Goal: Transaction & Acquisition: Purchase product/service

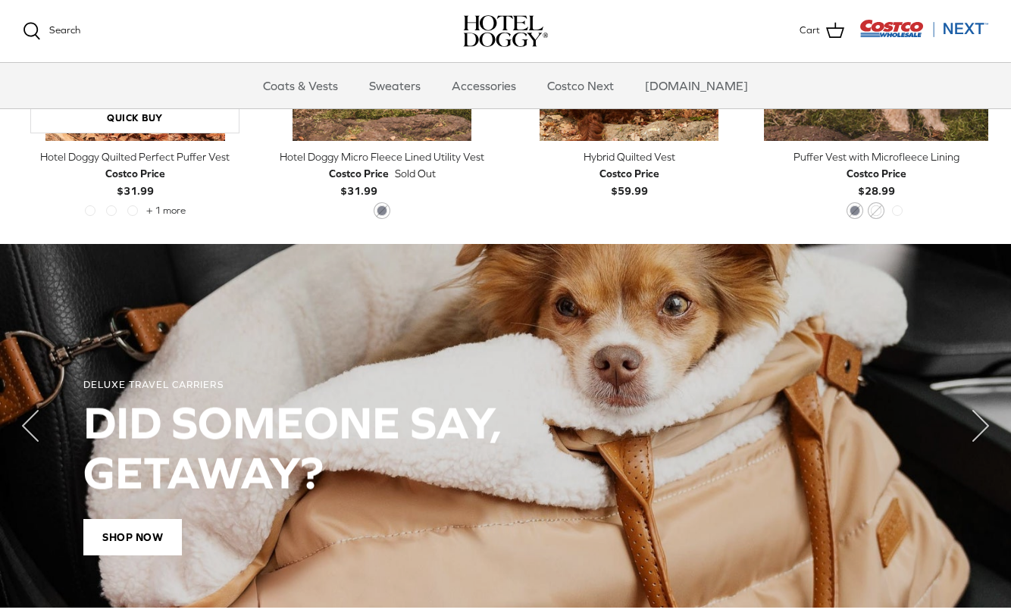
scroll to position [834, 0]
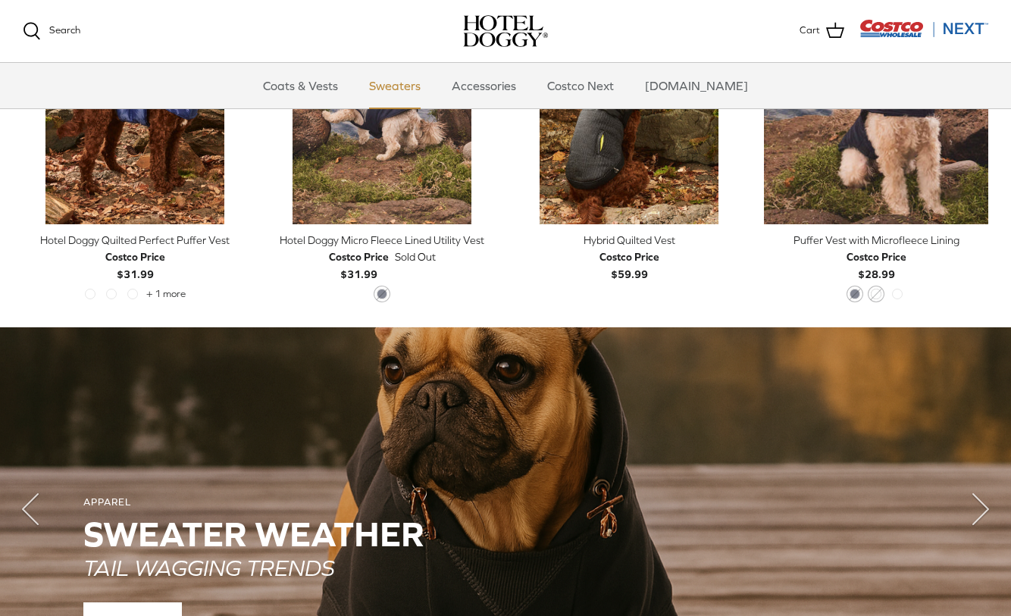
click at [398, 90] on link "Sweaters" at bounding box center [395, 85] width 79 height 45
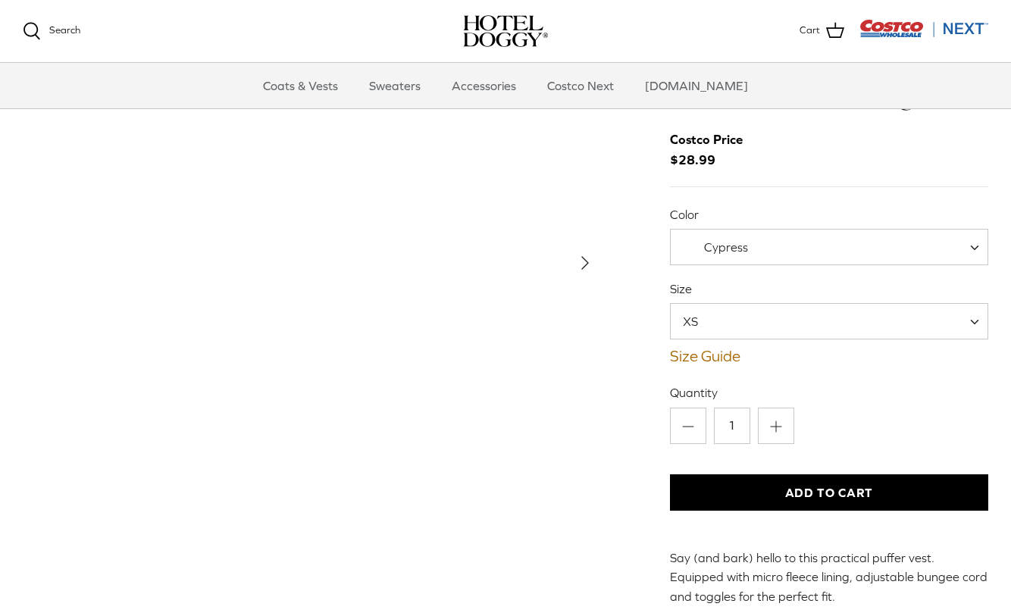
scroll to position [76, 0]
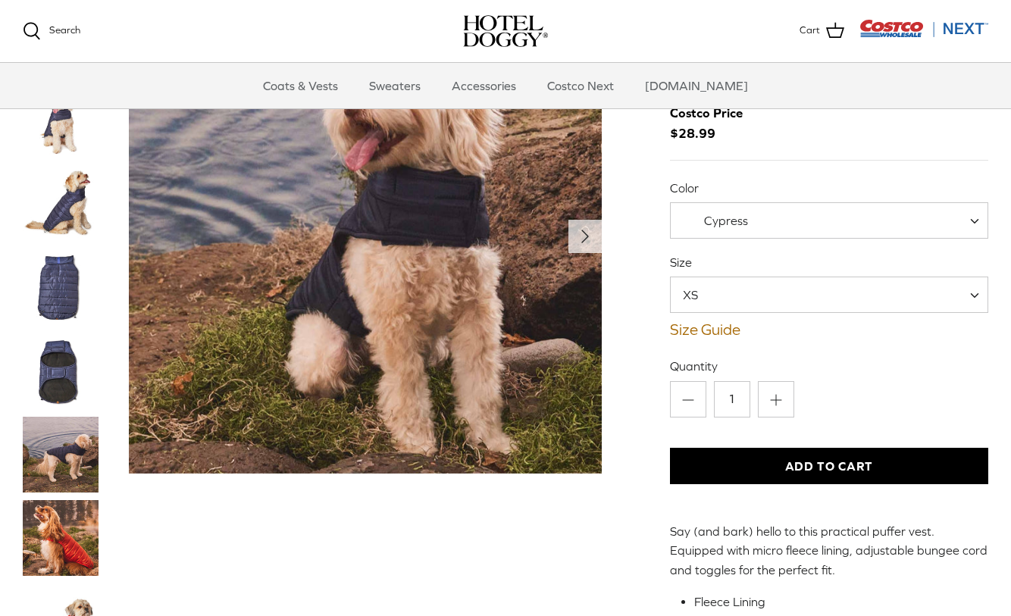
click at [45, 386] on img "Thumbnail Link" at bounding box center [61, 372] width 76 height 76
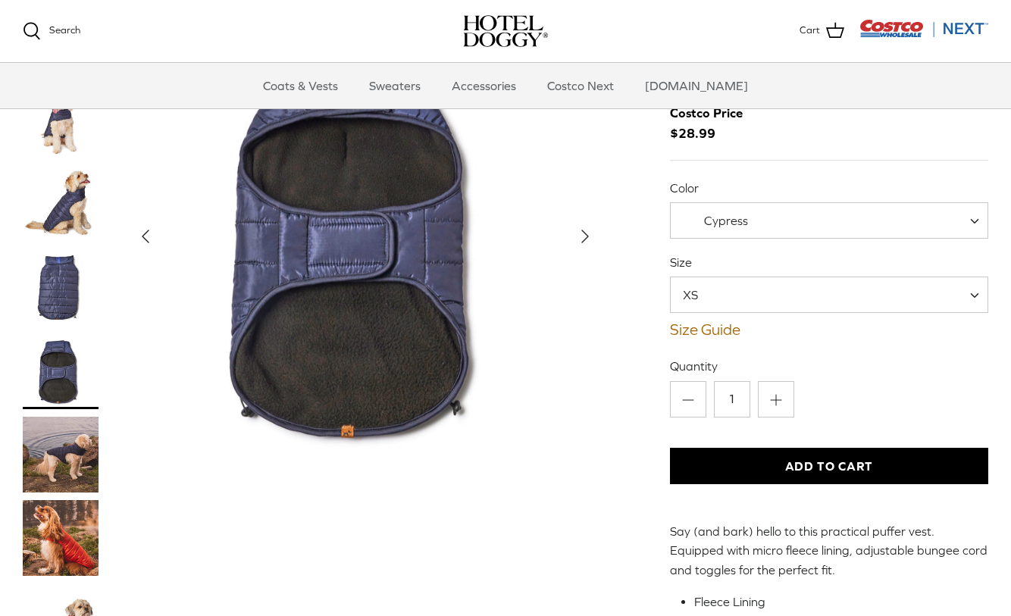
click at [64, 281] on img "Thumbnail Link" at bounding box center [61, 288] width 76 height 76
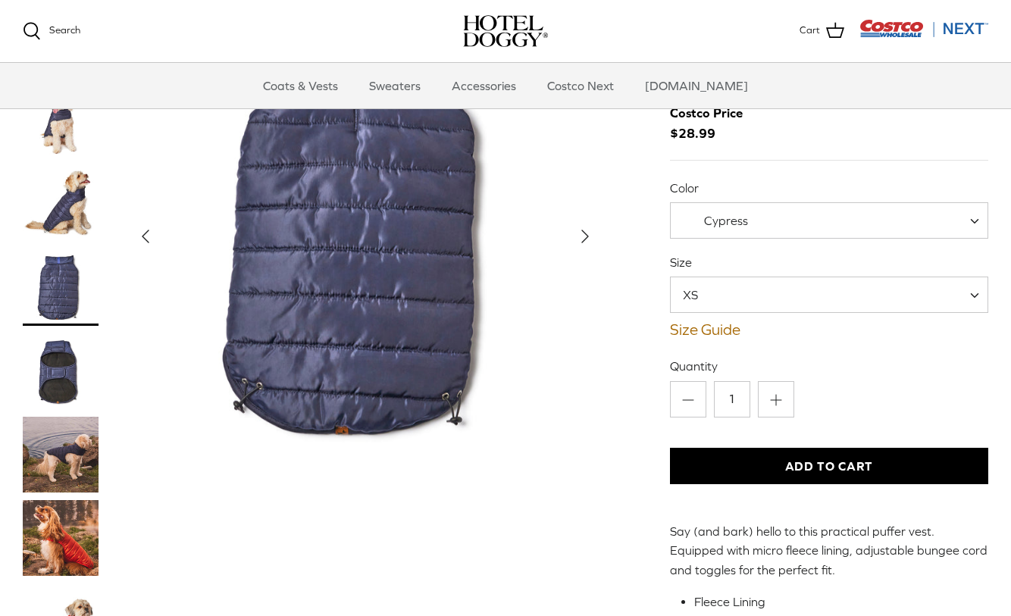
click at [721, 297] on span "XS" at bounding box center [700, 295] width 58 height 17
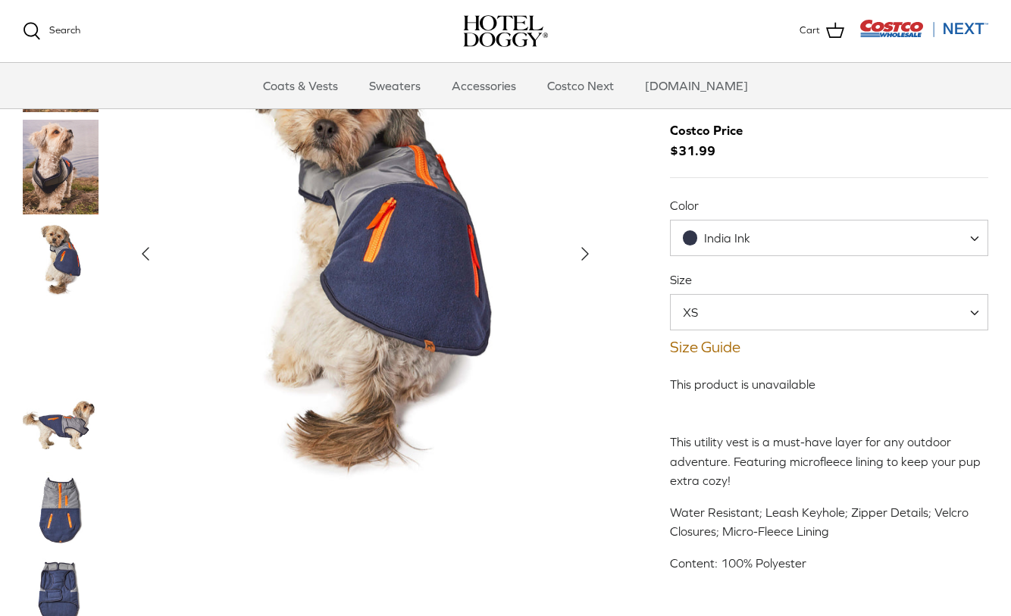
scroll to position [76, 0]
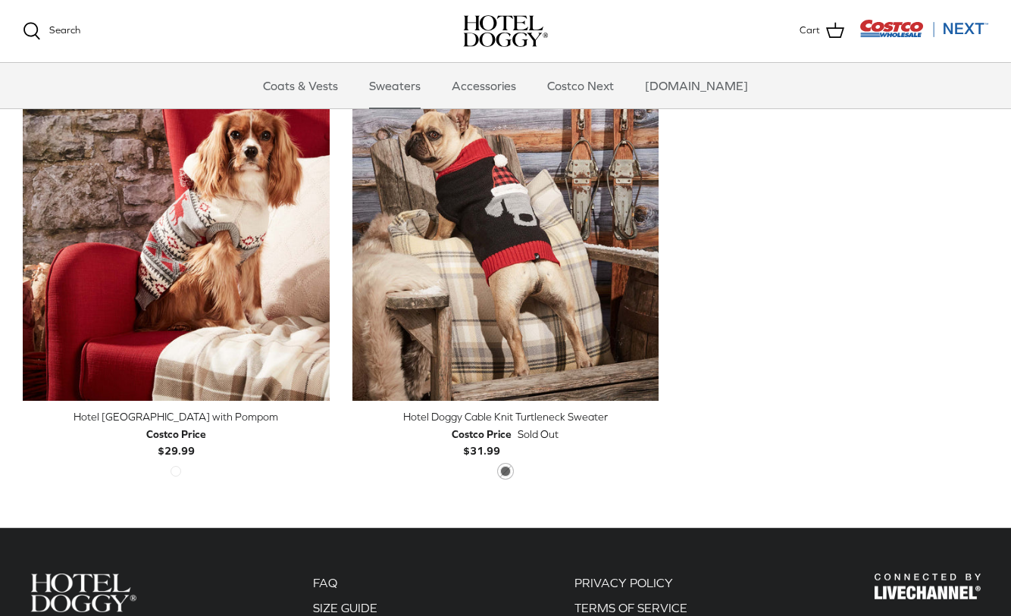
scroll to position [152, 0]
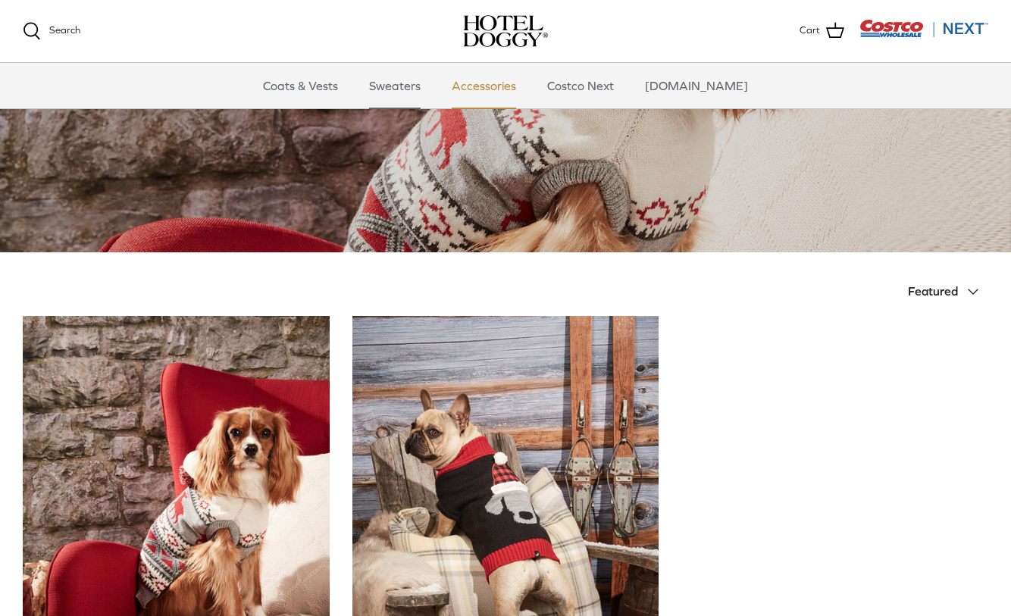
click at [500, 83] on link "Accessories" at bounding box center [484, 85] width 92 height 45
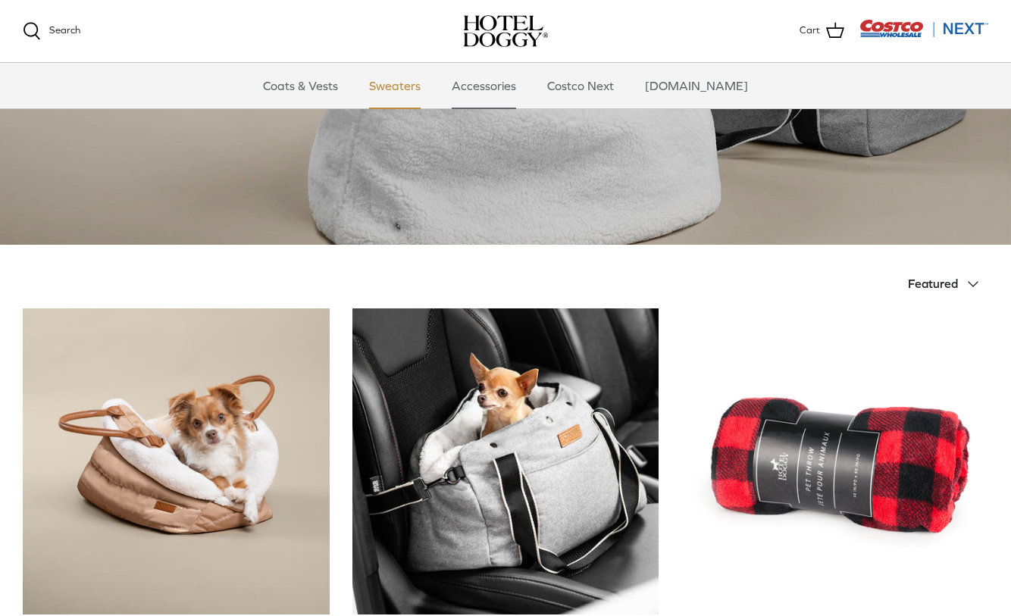
scroll to position [152, 0]
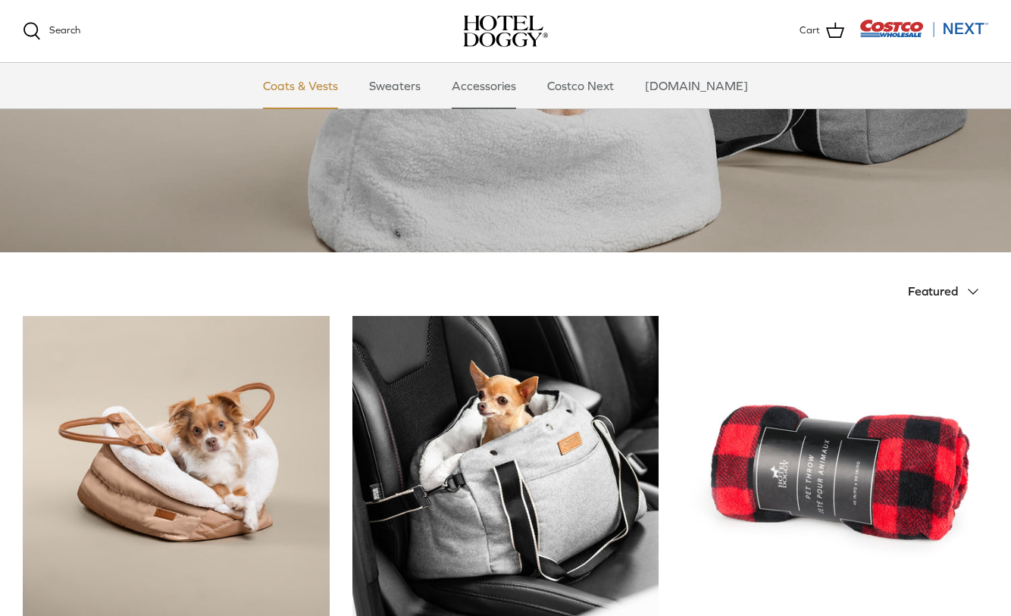
click at [310, 83] on link "Coats & Vests" at bounding box center [300, 85] width 102 height 45
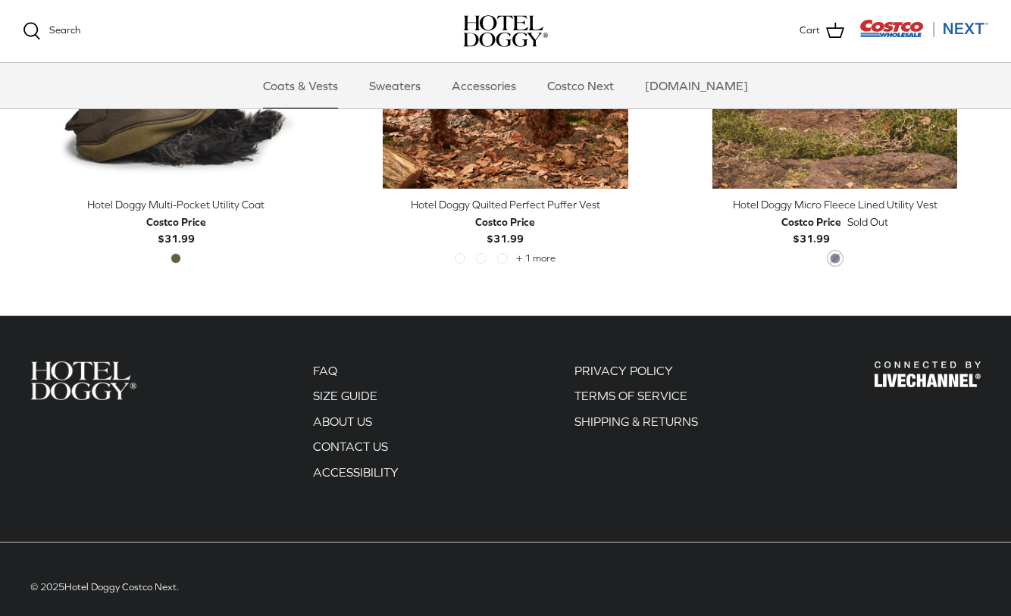
scroll to position [3153, 0]
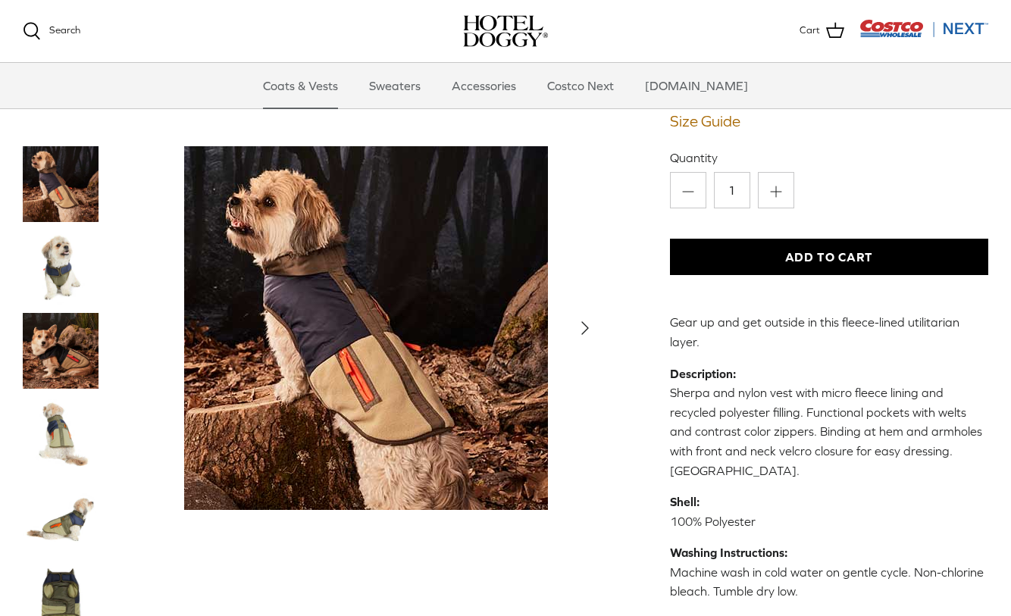
scroll to position [227, 0]
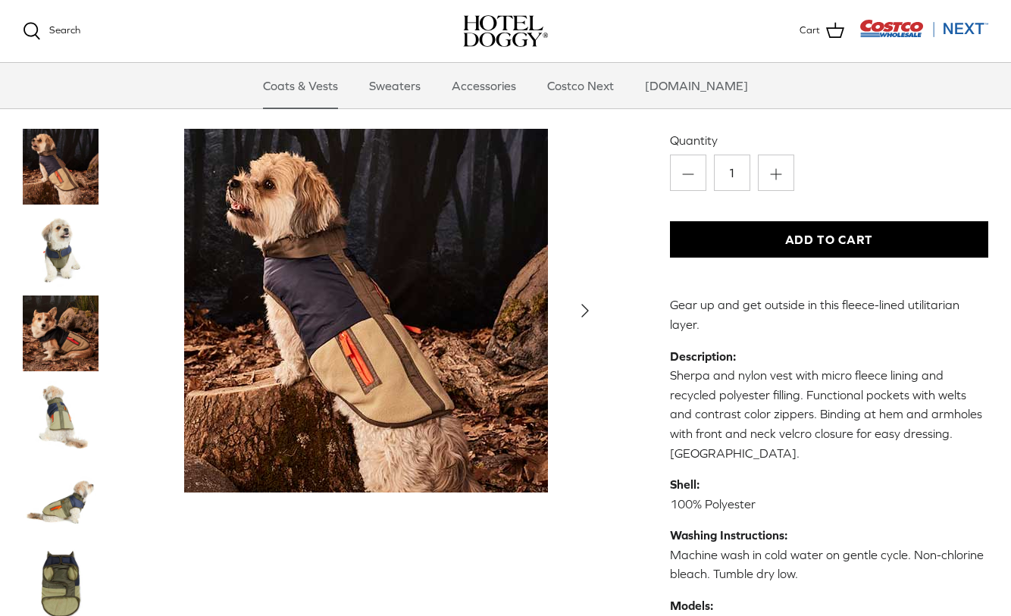
click at [41, 545] on img "Thumbnail Link" at bounding box center [61, 583] width 76 height 76
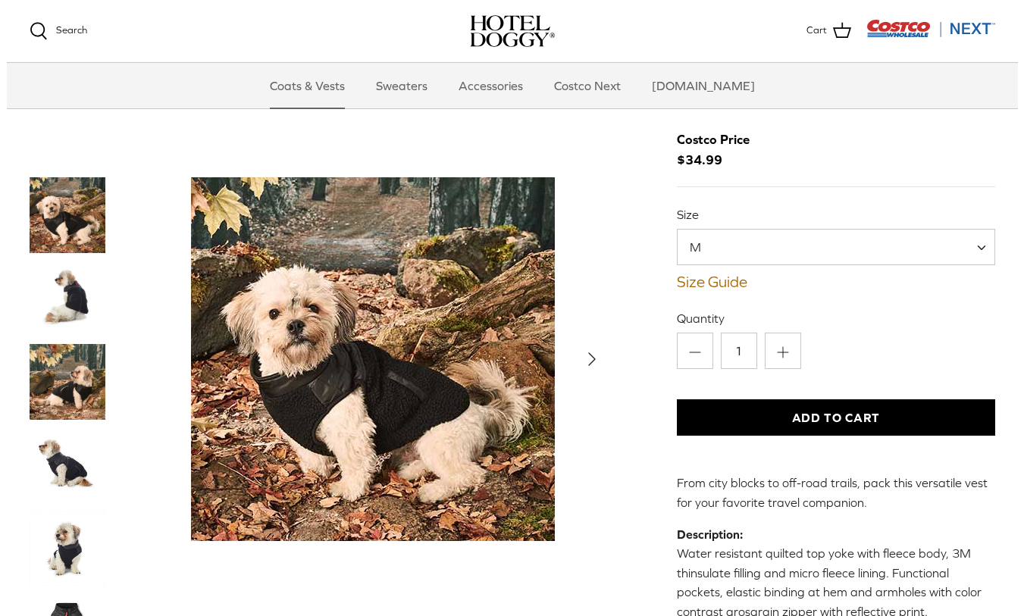
scroll to position [76, 0]
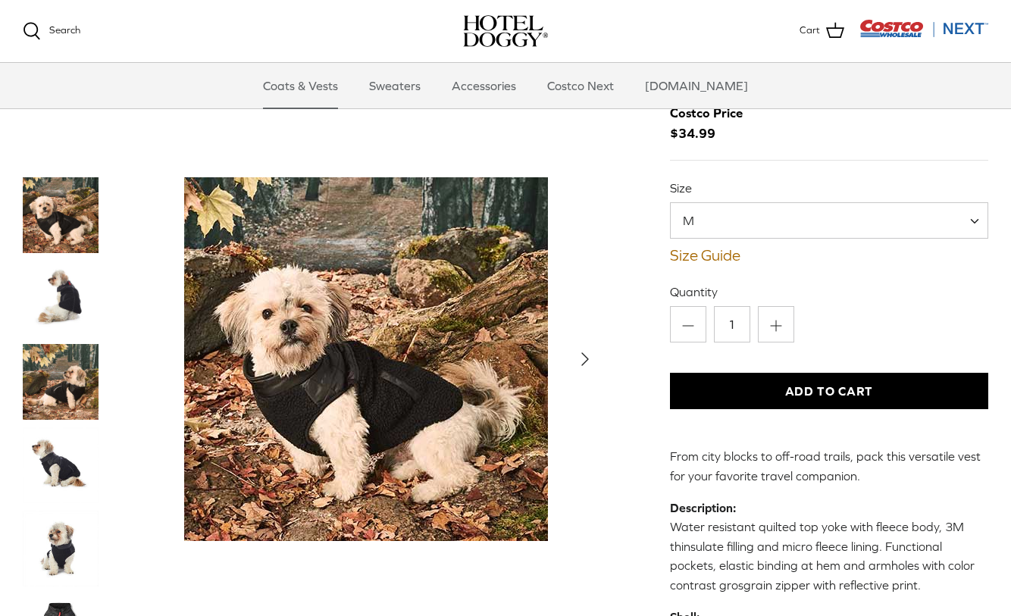
click at [41, 399] on img "Thumbnail Link" at bounding box center [61, 382] width 76 height 76
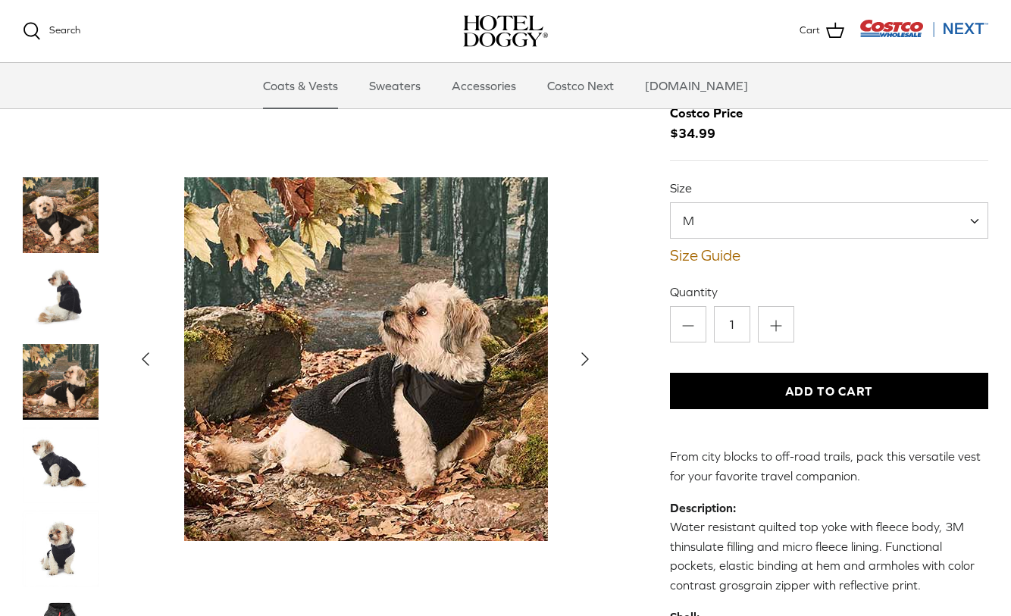
click at [47, 465] on img "Thumbnail Link" at bounding box center [61, 466] width 76 height 76
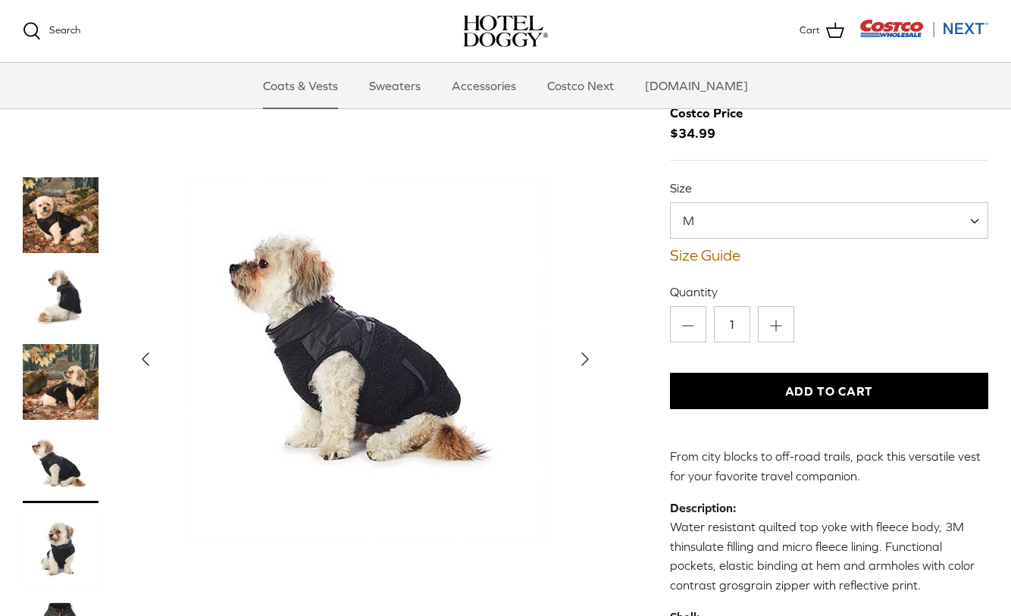
click at [55, 550] on img "Thumbnail Link" at bounding box center [61, 549] width 76 height 76
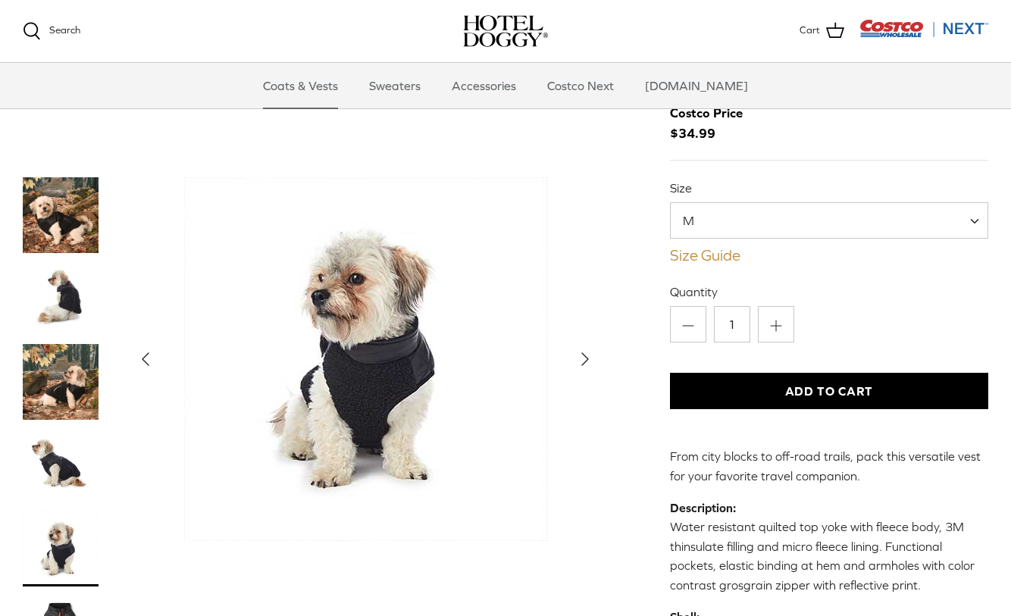
click at [703, 258] on link "Size Guide" at bounding box center [829, 255] width 318 height 18
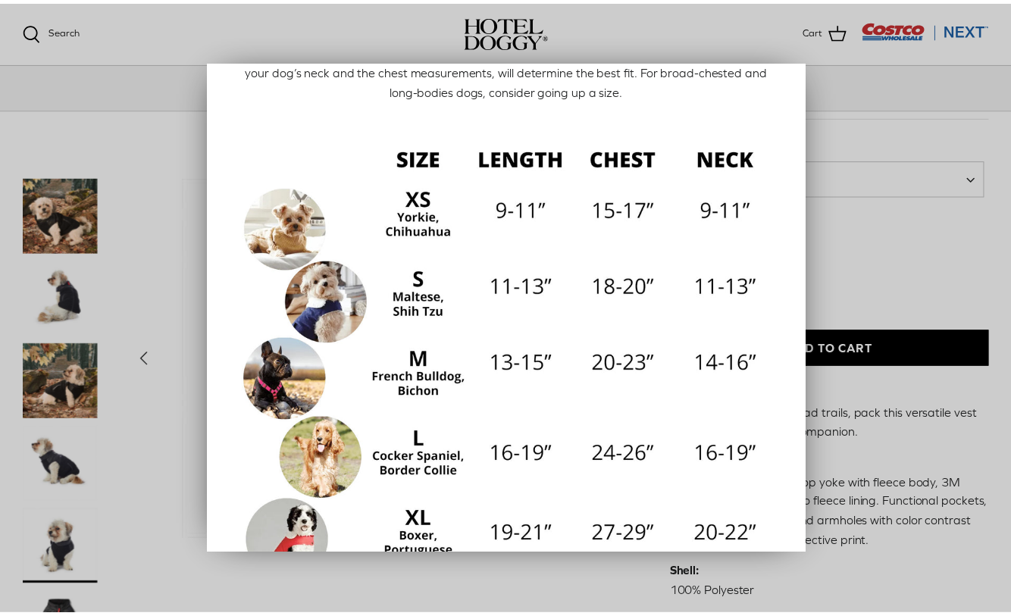
scroll to position [268, 0]
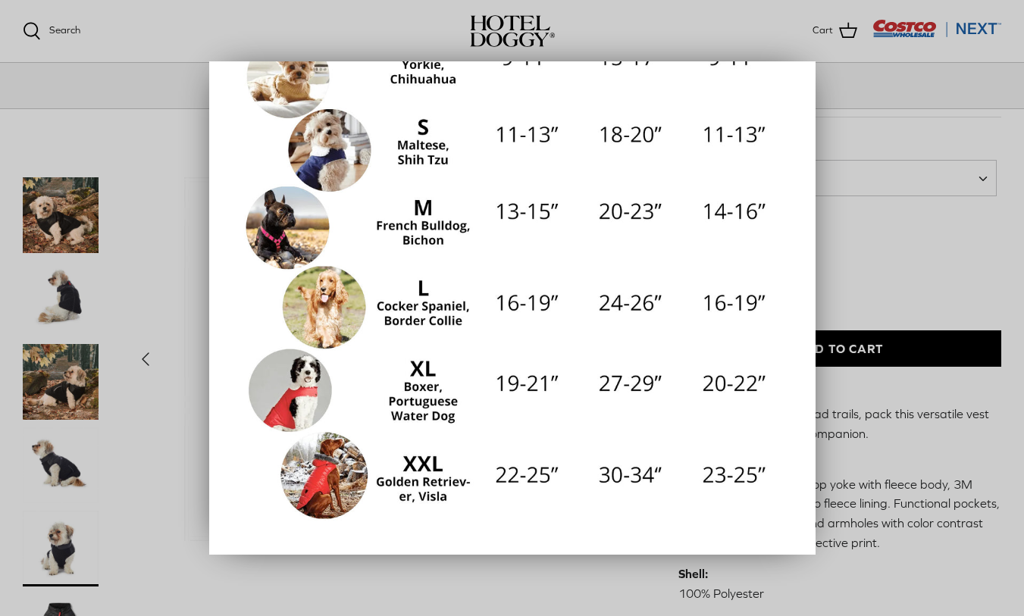
click at [877, 280] on div at bounding box center [512, 308] width 1024 height 616
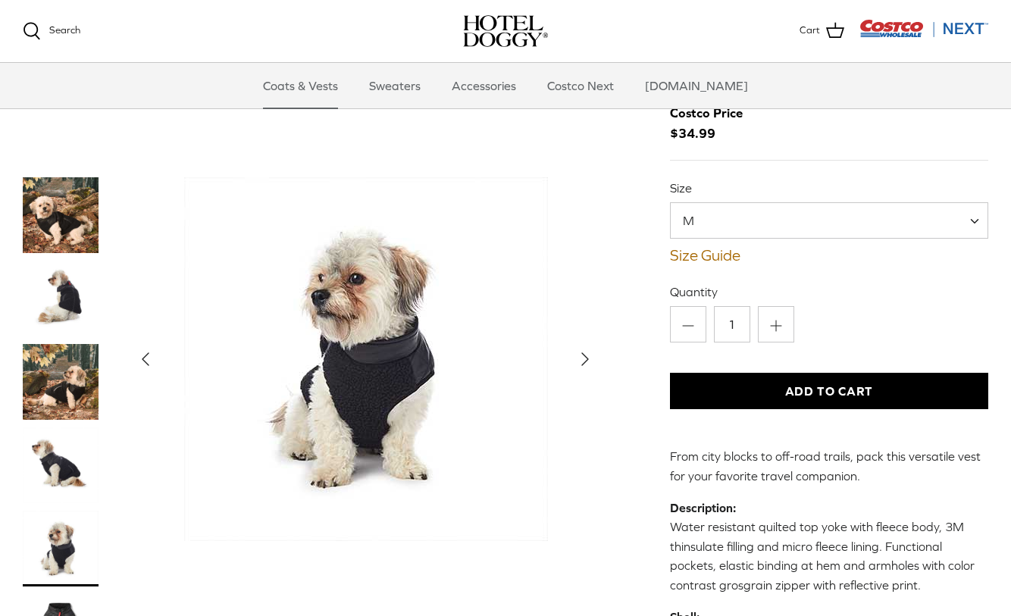
click at [684, 215] on span "M" at bounding box center [698, 220] width 54 height 17
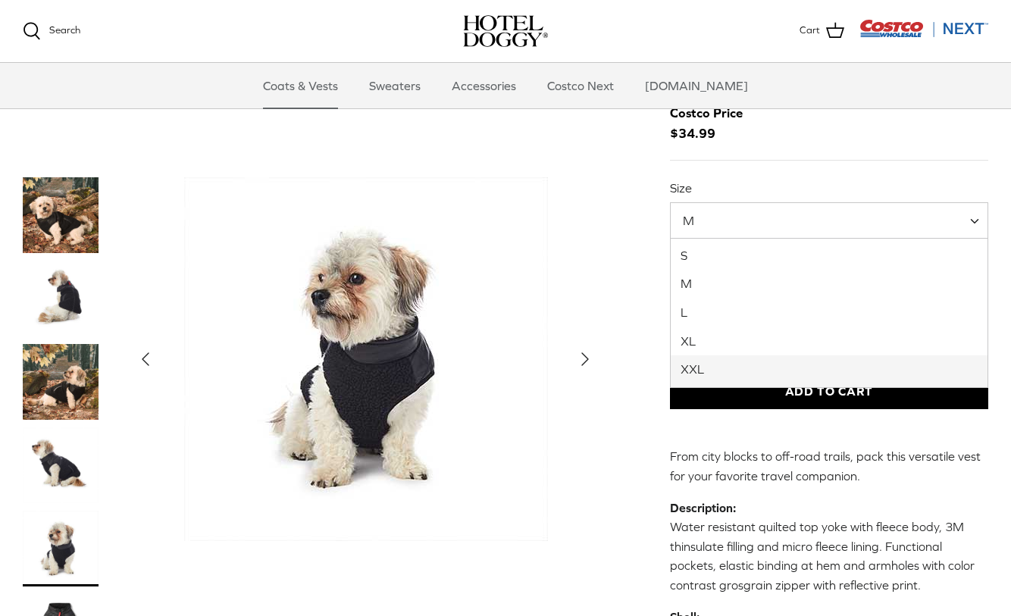
select select "XXL"
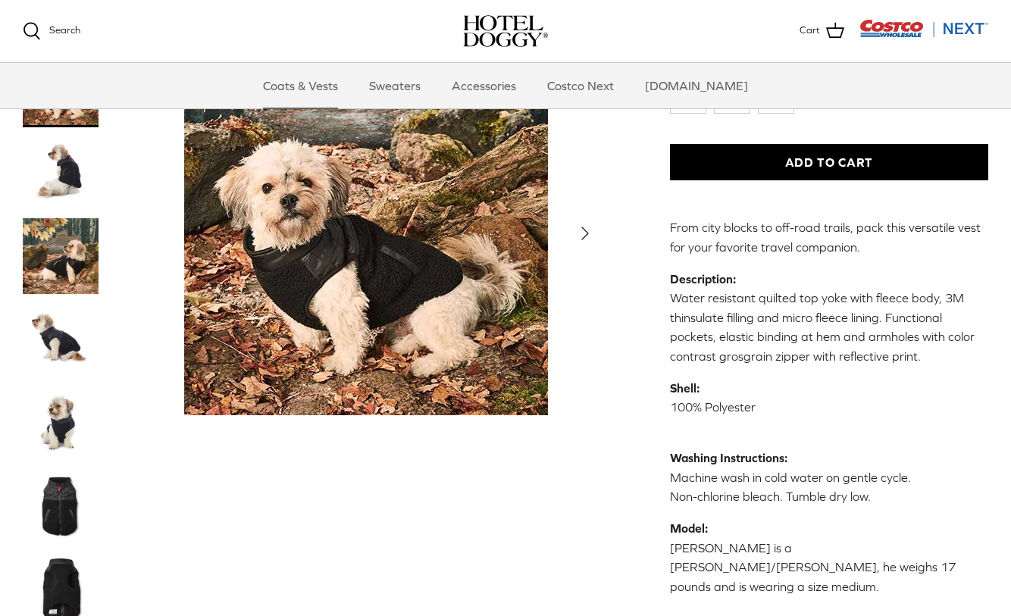
scroll to position [383, 0]
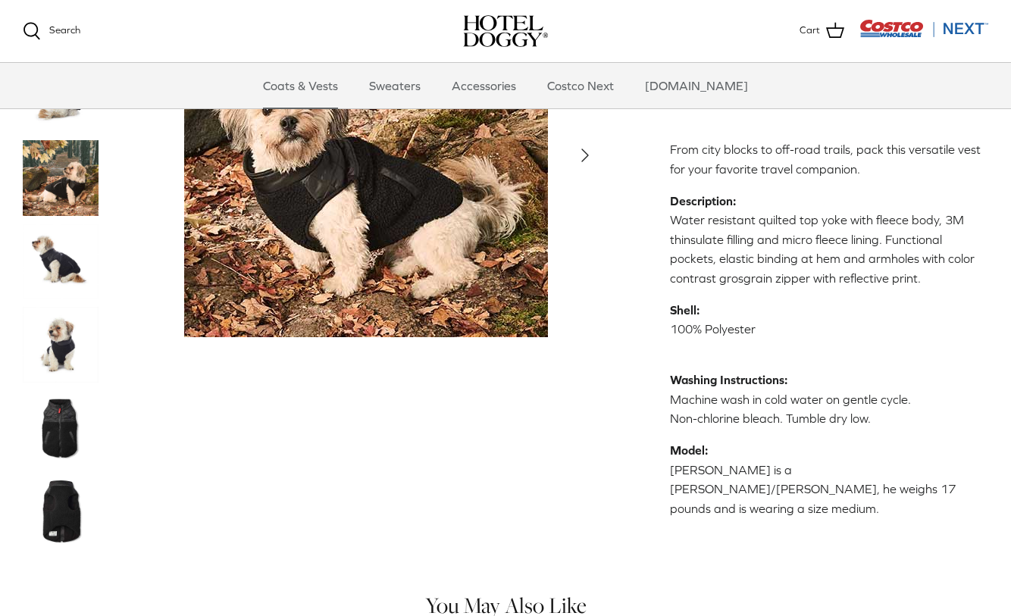
click at [59, 424] on img "Thumbnail Link" at bounding box center [61, 428] width 76 height 76
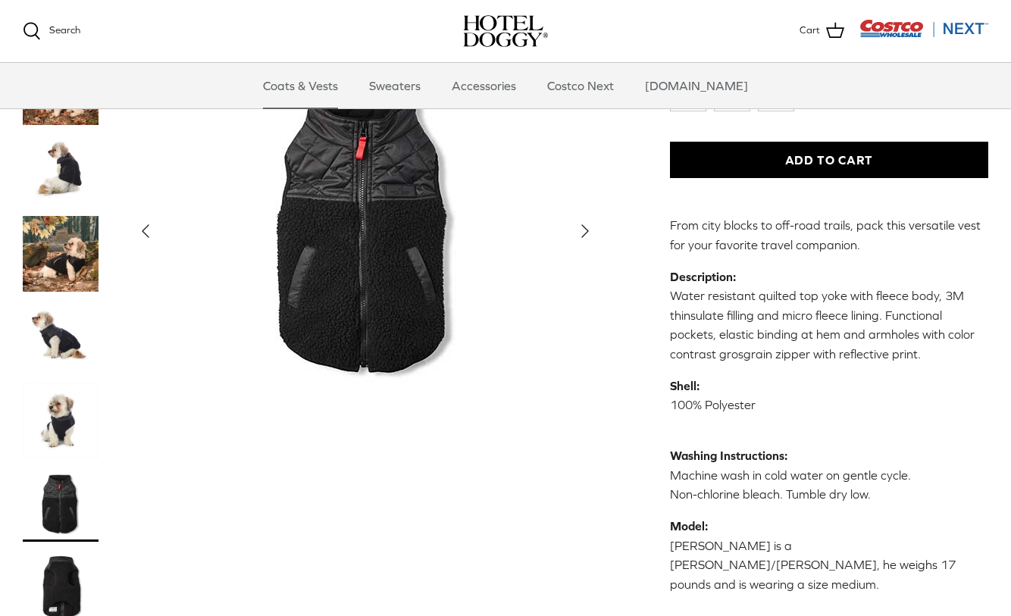
scroll to position [231, 0]
